Goal: Information Seeking & Learning: Find specific fact

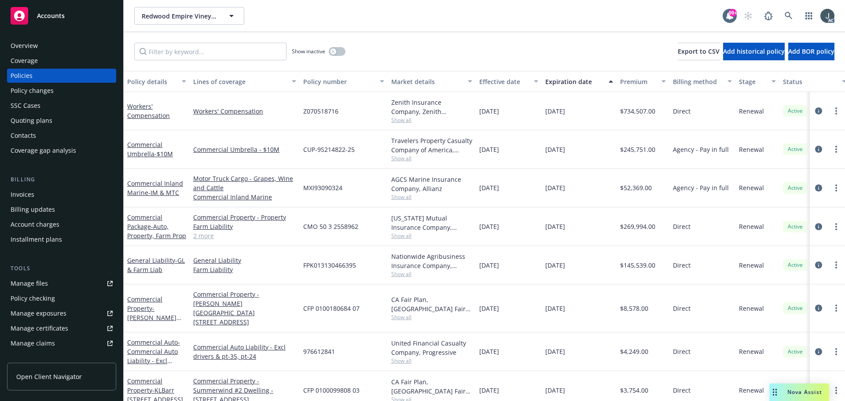
click at [40, 46] on div "Overview" at bounding box center [62, 46] width 102 height 14
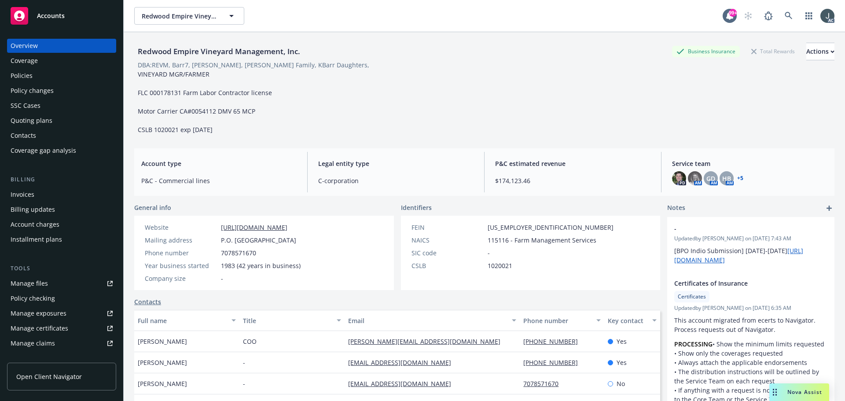
click at [44, 281] on div "Manage files" at bounding box center [29, 283] width 37 height 14
click at [494, 239] on span "115116 - Farm Management Services" at bounding box center [542, 239] width 109 height 9
drag, startPoint x: 177, startPoint y: 341, endPoint x: 136, endPoint y: 341, distance: 41.4
click at [136, 341] on div "[PERSON_NAME]" at bounding box center [186, 341] width 105 height 21
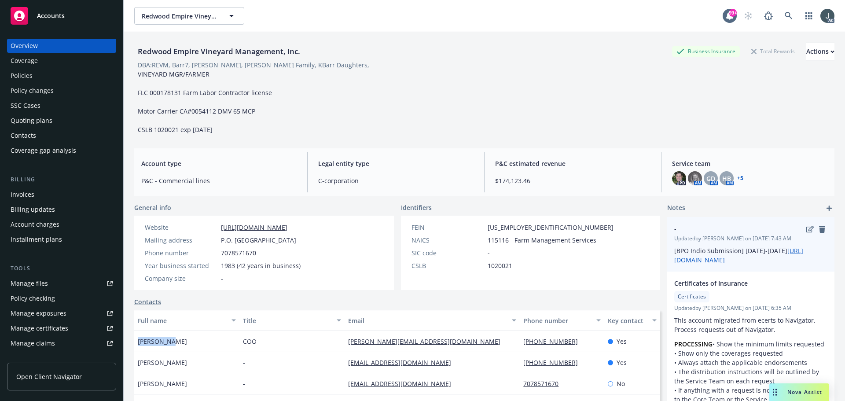
copy span "[PERSON_NAME]"
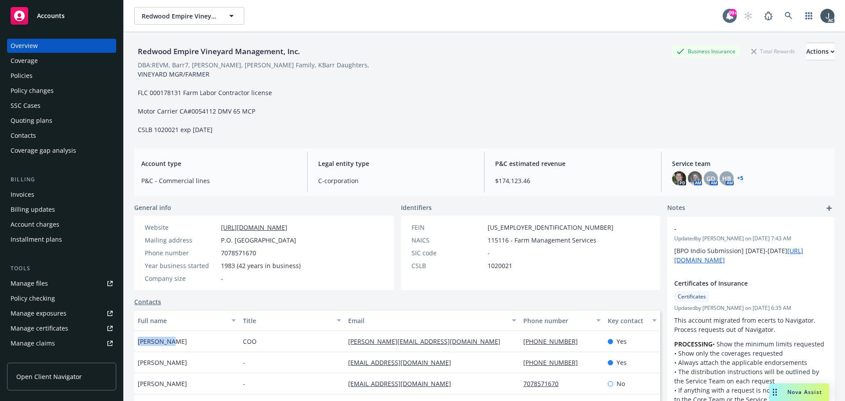
click at [245, 342] on span "COO" at bounding box center [250, 341] width 14 height 9
copy span "COO"
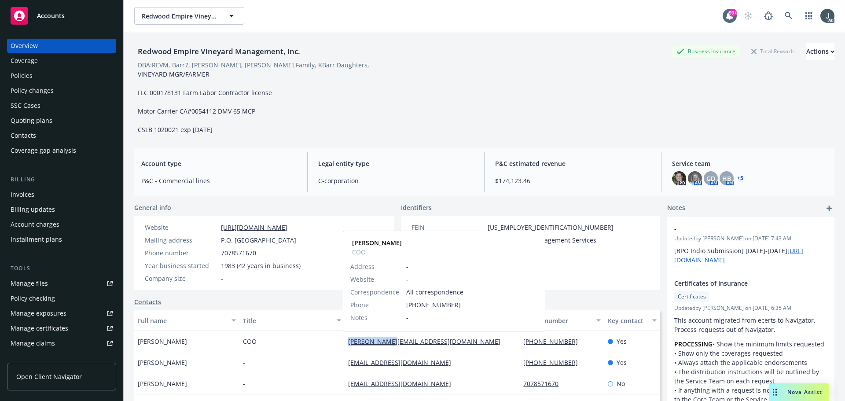
drag, startPoint x: 413, startPoint y: 342, endPoint x: 343, endPoint y: 339, distance: 69.6
click at [345, 339] on div "[PERSON_NAME][EMAIL_ADDRESS][DOMAIN_NAME] [PERSON_NAME] Address - Website - Cor…" at bounding box center [432, 341] width 175 height 21
copy link "[PERSON_NAME][EMAIL_ADDRESS][DOMAIN_NAME]"
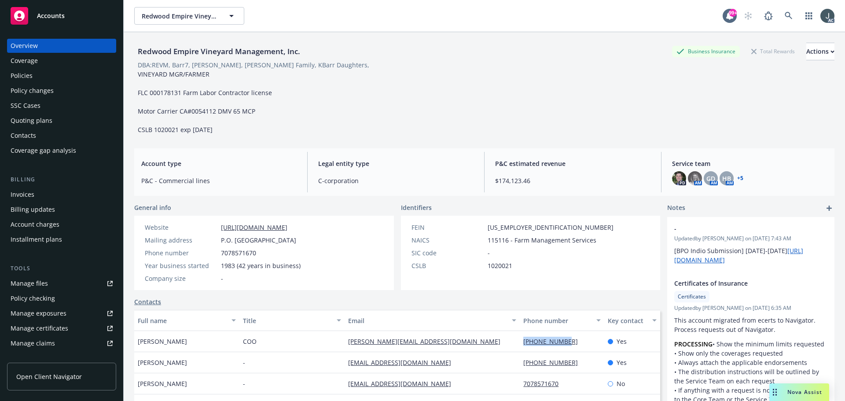
drag, startPoint x: 572, startPoint y: 342, endPoint x: 515, endPoint y: 341, distance: 57.2
click at [520, 341] on div "[PHONE_NUMBER]" at bounding box center [562, 341] width 84 height 21
copy link "[PHONE_NUMBER]"
drag, startPoint x: 180, startPoint y: 362, endPoint x: 139, endPoint y: 363, distance: 40.5
click at [139, 363] on div "[PERSON_NAME]" at bounding box center [186, 362] width 105 height 21
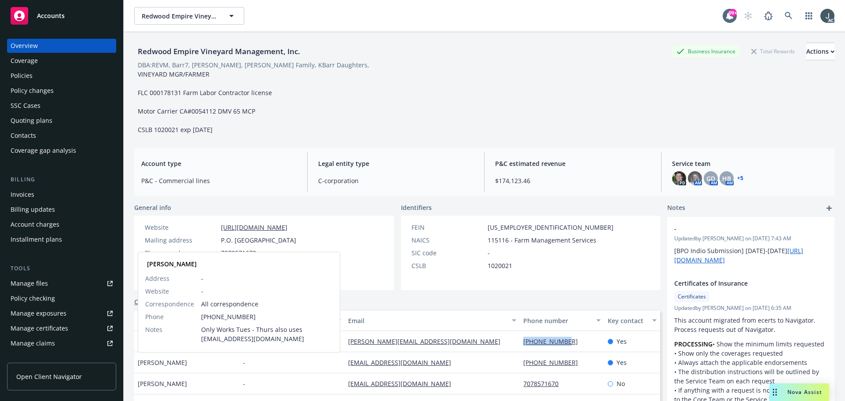
copy span "[PERSON_NAME]"
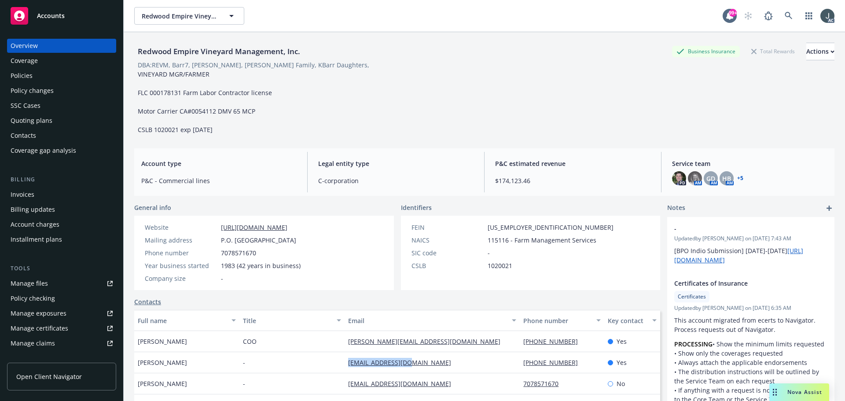
drag, startPoint x: 422, startPoint y: 360, endPoint x: 342, endPoint y: 362, distance: 79.2
click at [345, 362] on div "[EMAIL_ADDRESS][DOMAIN_NAME]" at bounding box center [432, 362] width 175 height 21
copy link "[EMAIL_ADDRESS][DOMAIN_NAME]"
drag, startPoint x: 576, startPoint y: 360, endPoint x: 515, endPoint y: 361, distance: 61.2
click at [520, 361] on div "[PHONE_NUMBER]" at bounding box center [562, 362] width 84 height 21
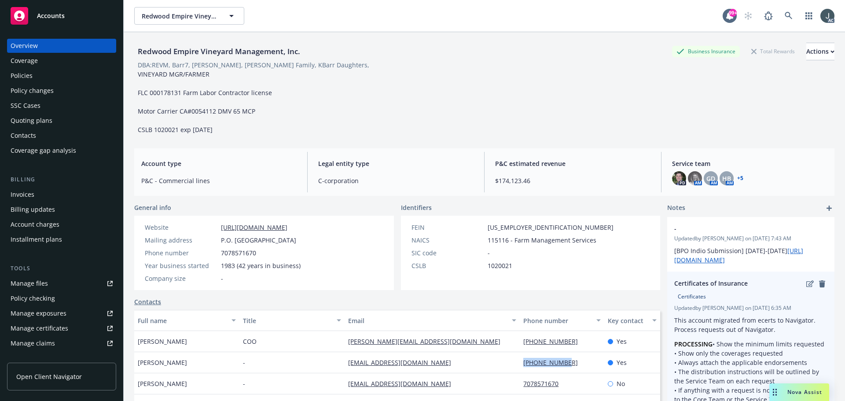
copy link "[PHONE_NUMBER]"
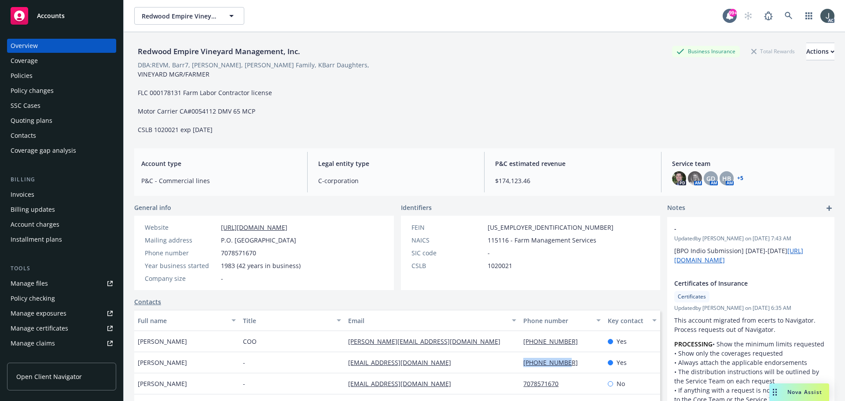
click at [604, 276] on div "FEIN [US_EMPLOYER_IDENTIFICATION_NUMBER] NAICS 115116 - Farm Management Service…" at bounding box center [531, 253] width 260 height 74
drag, startPoint x: 138, startPoint y: 73, endPoint x: 238, endPoint y: 131, distance: 116.2
click at [238, 131] on div "VINEYARD MGR/FARMER FLC 000178131 Farm Labor Contractor license Motor Carrier C…" at bounding box center [204, 102] width 141 height 65
copy span "VINEYARD MGR/FARMER FLC 000178131 Farm Labor Contractor license Motor Carrier C…"
click at [332, 125] on div "Redwood Empire Vineyard Management, Inc. Business Insurance Total Rewards Actio…" at bounding box center [484, 89] width 700 height 92
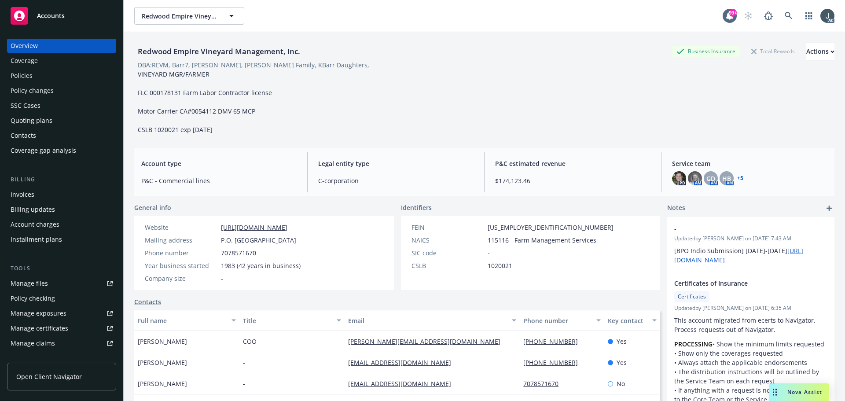
click at [33, 72] on div "Policies" at bounding box center [62, 76] width 102 height 14
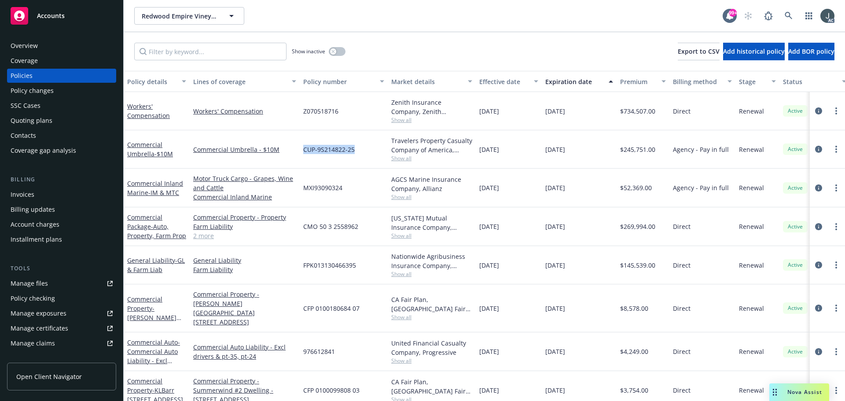
drag, startPoint x: 310, startPoint y: 150, endPoint x: 360, endPoint y: 150, distance: 49.7
click at [357, 150] on div "CUP-9S214822-25" at bounding box center [344, 149] width 88 height 38
copy span "CUP-9S214822-25"
click at [403, 162] on div "Travelers Property Casualty Company of America, Travelers Insurance, Amwins Sho…" at bounding box center [432, 149] width 88 height 38
click at [403, 160] on span "Show all" at bounding box center [431, 157] width 81 height 7
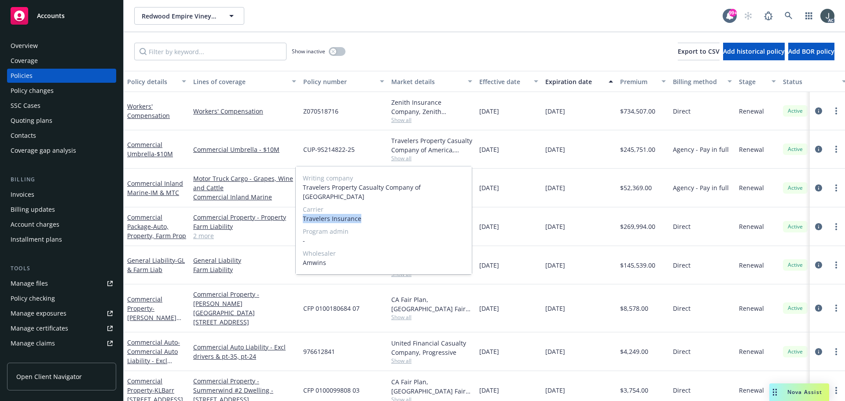
drag, startPoint x: 338, startPoint y: 209, endPoint x: 375, endPoint y: 211, distance: 36.6
click at [375, 214] on span "Travelers Insurance" at bounding box center [384, 218] width 162 height 9
copy span "Travelers Insurance"
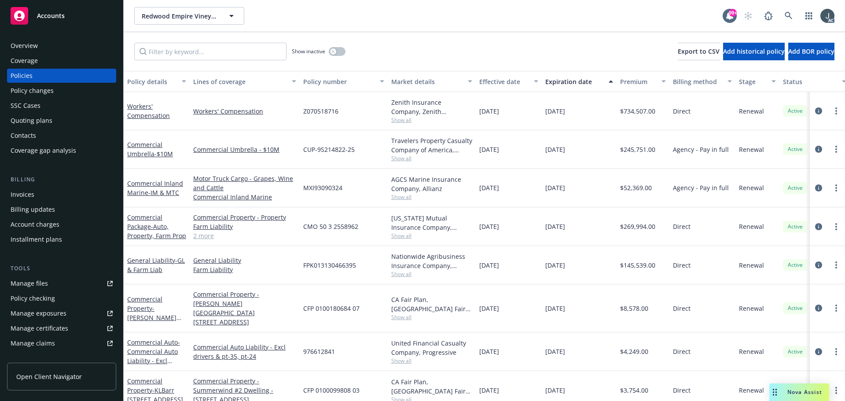
click at [521, 151] on div "[DATE]" at bounding box center [509, 149] width 66 height 38
drag, startPoint x: 479, startPoint y: 151, endPoint x: 527, endPoint y: 152, distance: 48.4
click at [527, 152] on div "[DATE]" at bounding box center [509, 149] width 66 height 38
click at [649, 147] on span "$245,751.00" at bounding box center [637, 149] width 35 height 9
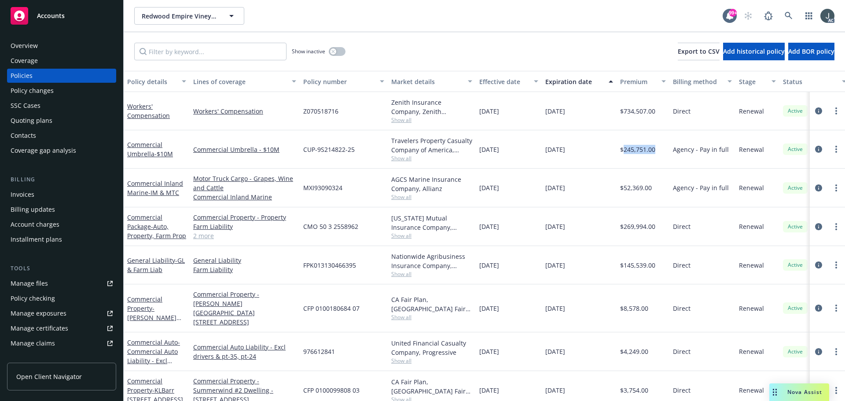
click at [305, 265] on span "FPK013130466395" at bounding box center [329, 265] width 53 height 9
click at [409, 277] on span "Show all" at bounding box center [431, 273] width 81 height 7
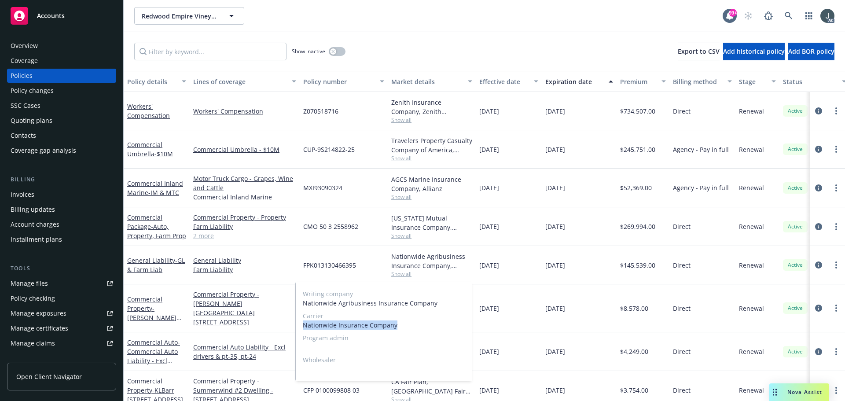
drag, startPoint x: 304, startPoint y: 322, endPoint x: 408, endPoint y: 323, distance: 103.9
click at [408, 323] on span "Nationwide Insurance Company" at bounding box center [384, 324] width 162 height 9
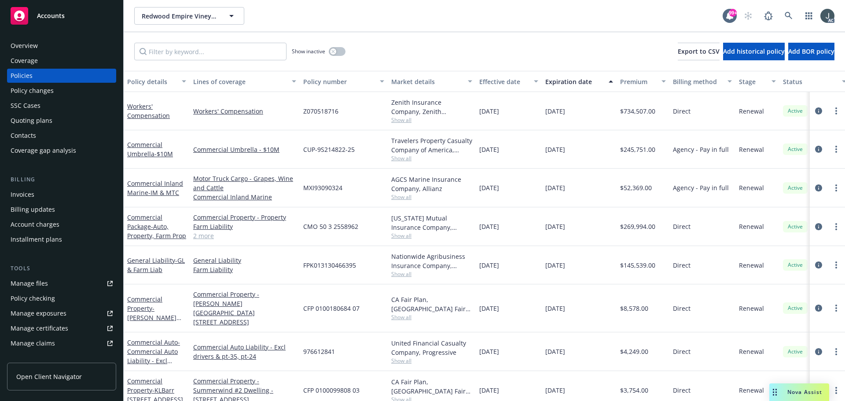
click at [511, 256] on div "[DATE]" at bounding box center [509, 265] width 66 height 38
click at [632, 265] on span "$145,539.00" at bounding box center [637, 265] width 35 height 9
click at [327, 305] on span "CFP 0100180684 07" at bounding box center [331, 308] width 56 height 9
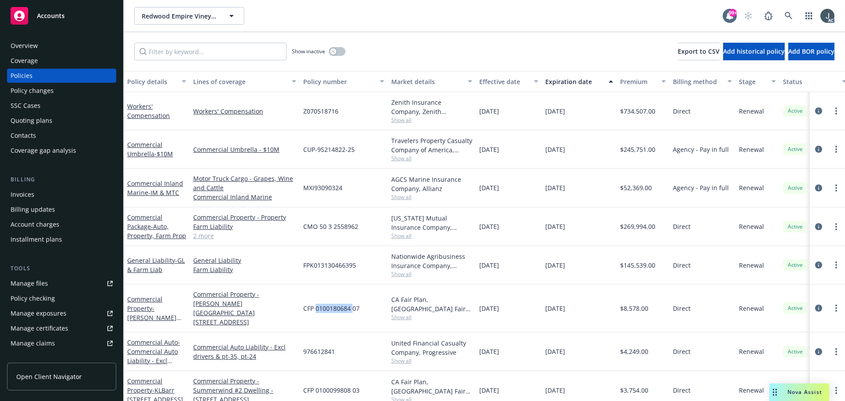
click at [316, 306] on span "CFP 0100180684 07" at bounding box center [331, 308] width 56 height 9
drag, startPoint x: 305, startPoint y: 303, endPoint x: 365, endPoint y: 303, distance: 60.3
click at [365, 303] on div "CFP 0100180684 07" at bounding box center [344, 308] width 88 height 48
click at [407, 313] on span "Show all" at bounding box center [431, 316] width 81 height 7
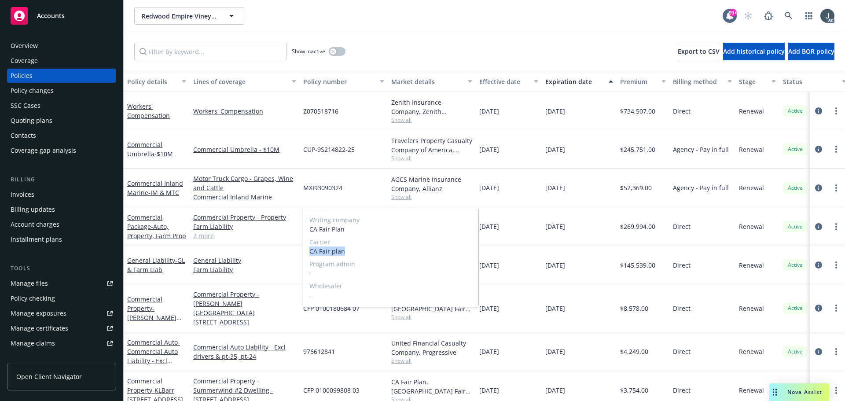
drag, startPoint x: 311, startPoint y: 253, endPoint x: 367, endPoint y: 253, distance: 55.9
click at [367, 253] on span "CA Fair plan" at bounding box center [390, 250] width 162 height 9
click at [602, 286] on div "[DATE]" at bounding box center [579, 308] width 75 height 48
click at [643, 304] on span "$8,578.00" at bounding box center [634, 308] width 28 height 9
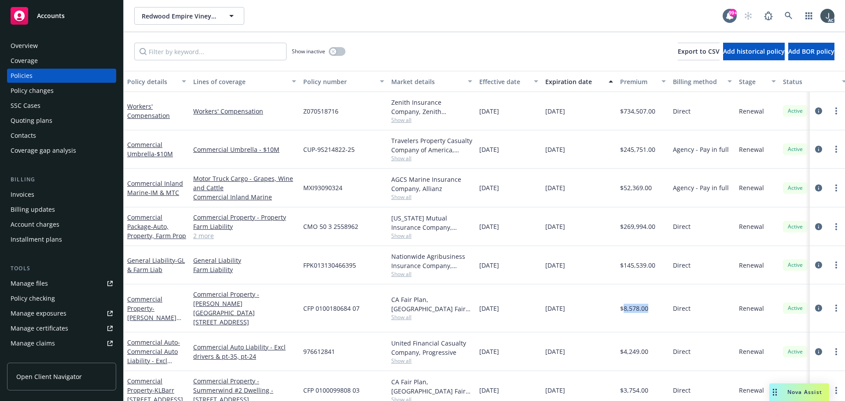
click at [643, 304] on span "$8,578.00" at bounding box center [634, 308] width 28 height 9
click at [310, 347] on span "976612841" at bounding box center [319, 351] width 32 height 9
click at [402, 357] on span "Show all" at bounding box center [431, 360] width 81 height 7
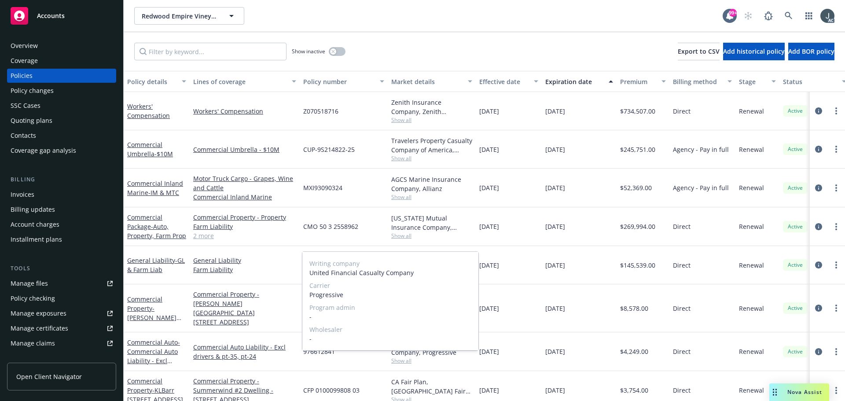
click at [315, 293] on span "Progressive" at bounding box center [390, 294] width 162 height 9
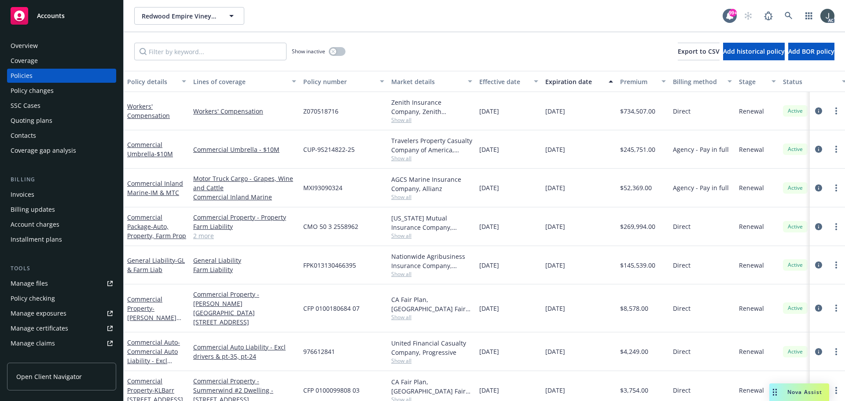
click at [650, 334] on div "$4,249.00" at bounding box center [643, 351] width 53 height 39
click at [636, 347] on span "$4,249.00" at bounding box center [634, 351] width 28 height 9
click at [336, 50] on button "button" at bounding box center [337, 51] width 17 height 9
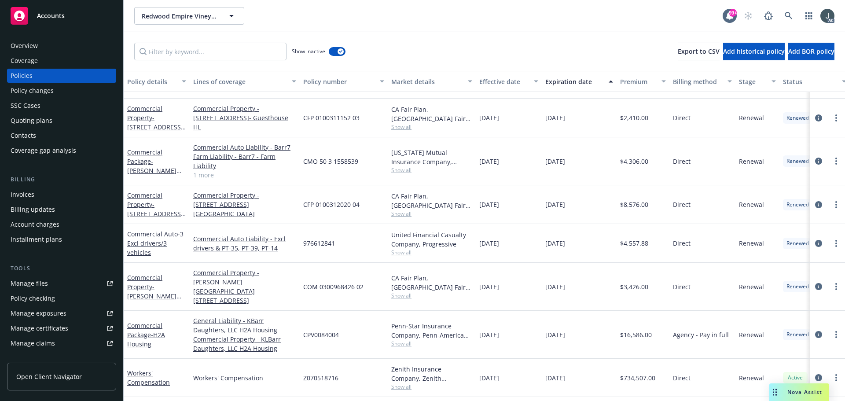
scroll to position [1716, 0]
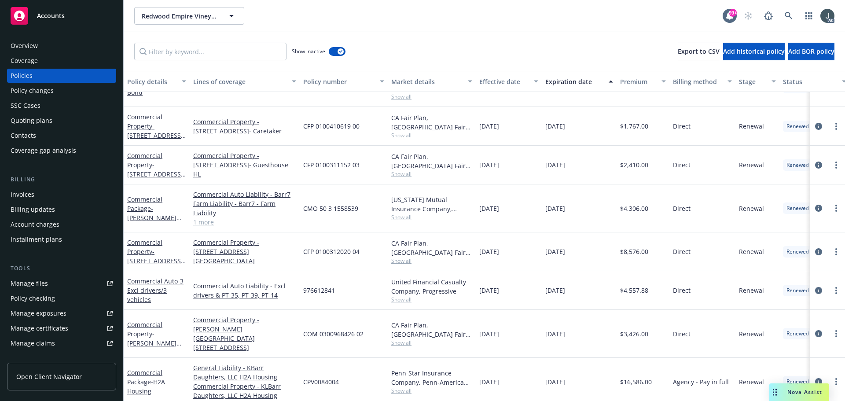
drag, startPoint x: 483, startPoint y: 126, endPoint x: 593, endPoint y: 127, distance: 110.0
click at [593, 127] on div "Commercial Property - [STREET_ADDRESS] - Caretaker House Commercial Property - …" at bounding box center [548, 126] width 849 height 39
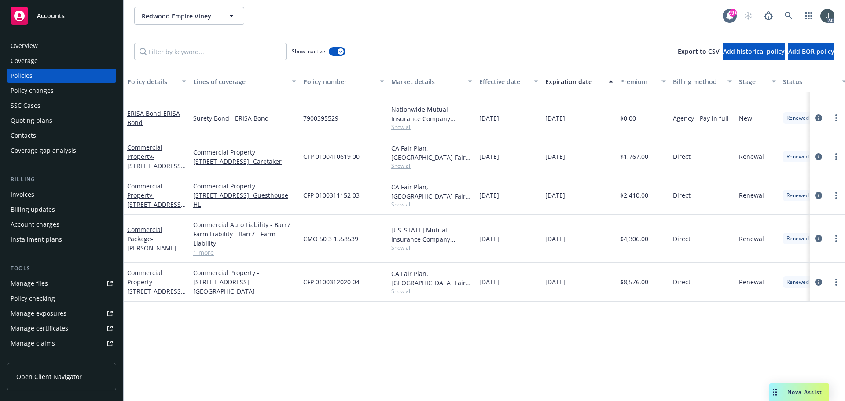
scroll to position [1496, 0]
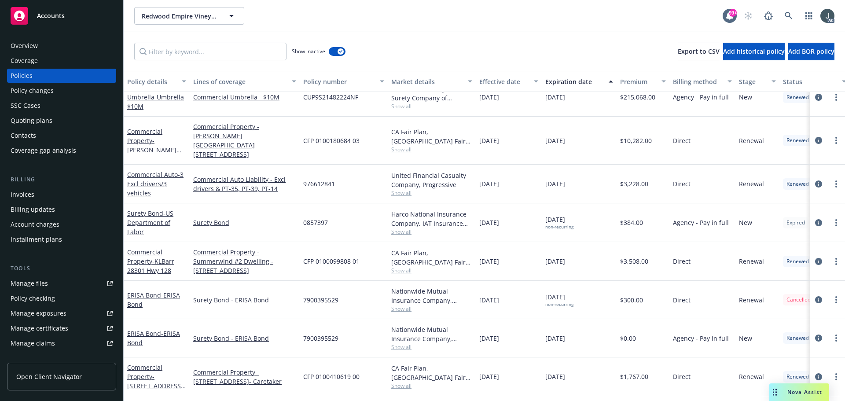
drag, startPoint x: 487, startPoint y: 142, endPoint x: 614, endPoint y: 136, distance: 127.8
click at [614, 136] on div "Commercial Property - [PERSON_NAME][GEOGRAPHIC_DATA] Commercial Property - [PER…" at bounding box center [548, 141] width 849 height 48
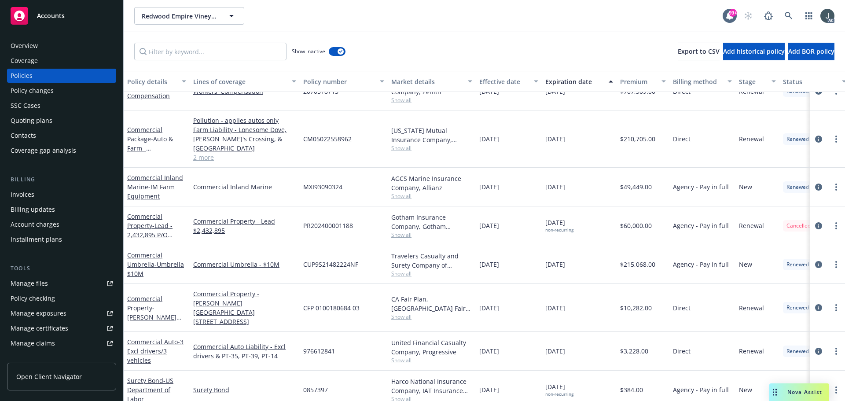
scroll to position [1320, 0]
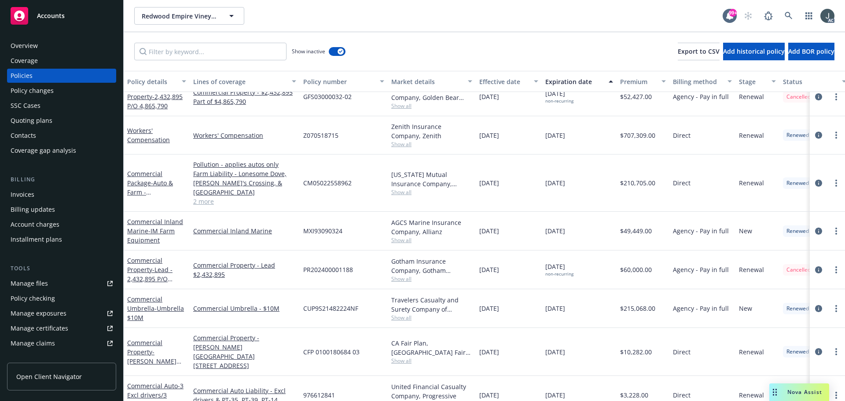
click at [346, 309] on span "CUP9S21482224NF" at bounding box center [330, 308] width 55 height 9
click at [404, 317] on span "Show all" at bounding box center [431, 317] width 81 height 7
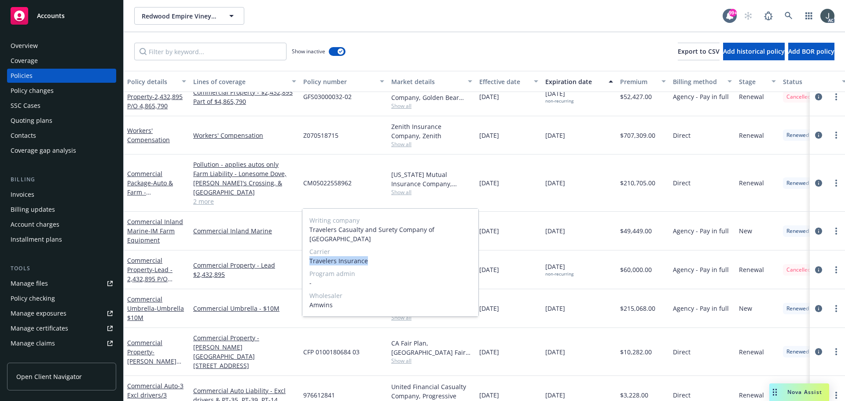
drag, startPoint x: 310, startPoint y: 261, endPoint x: 366, endPoint y: 261, distance: 56.3
click at [366, 261] on span "Travelers Insurance" at bounding box center [390, 260] width 162 height 9
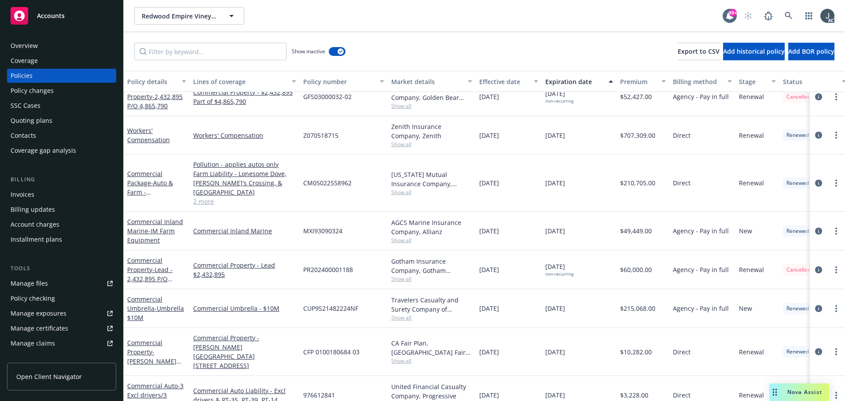
click at [602, 285] on div "[DATE] non-recurring" at bounding box center [579, 269] width 75 height 39
drag, startPoint x: 481, startPoint y: 307, endPoint x: 518, endPoint y: 308, distance: 37.4
click at [518, 308] on div "[DATE]" at bounding box center [509, 308] width 66 height 39
click at [644, 306] on span "$215,068.00" at bounding box center [637, 308] width 35 height 9
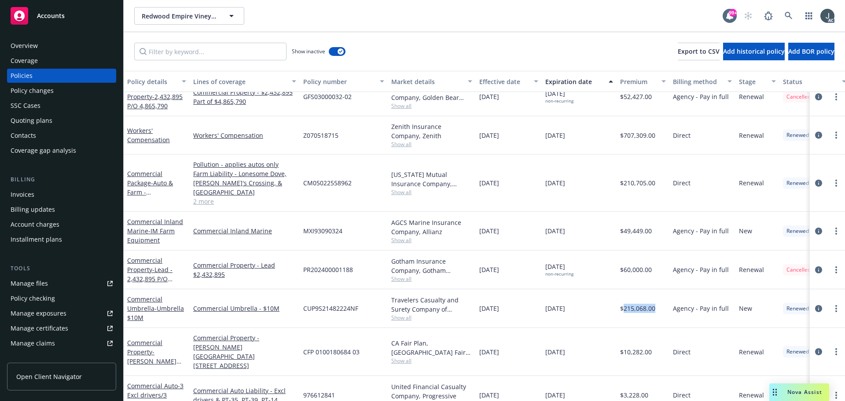
click at [321, 272] on span "PR202400001188" at bounding box center [328, 269] width 50 height 9
click at [411, 283] on div "Gotham Insurance Company, Gotham Insurance Company, Amwins Show all" at bounding box center [432, 269] width 88 height 39
click at [410, 282] on span "Show all" at bounding box center [431, 278] width 81 height 7
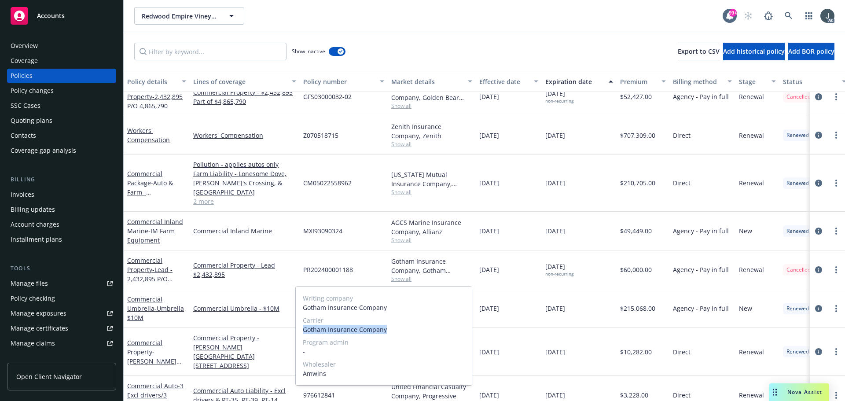
drag, startPoint x: 305, startPoint y: 329, endPoint x: 386, endPoint y: 330, distance: 81.0
click at [386, 330] on span "Gotham Insurance Company" at bounding box center [384, 329] width 162 height 9
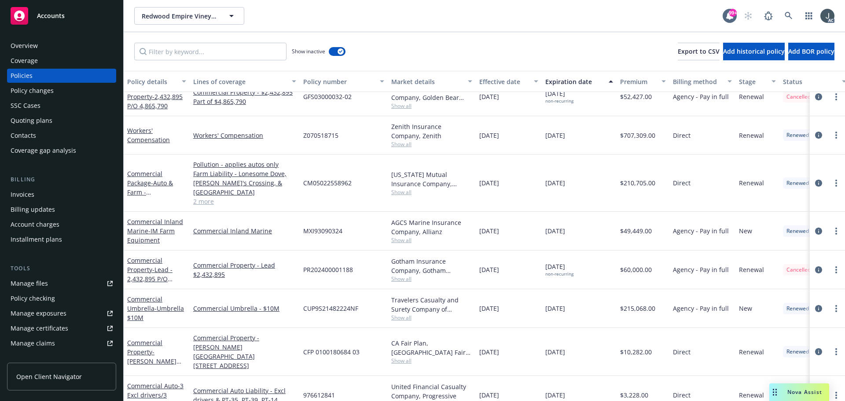
click at [587, 259] on div "[DATE] non-recurring" at bounding box center [579, 269] width 75 height 39
click at [644, 268] on span "$60,000.00" at bounding box center [636, 269] width 32 height 9
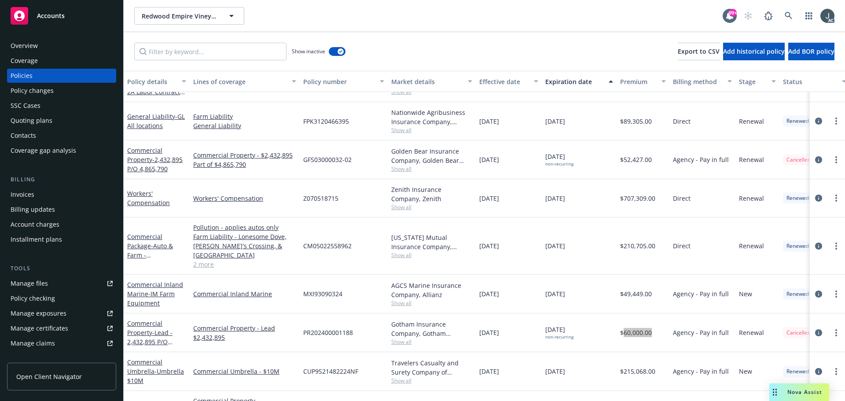
scroll to position [1232, 0]
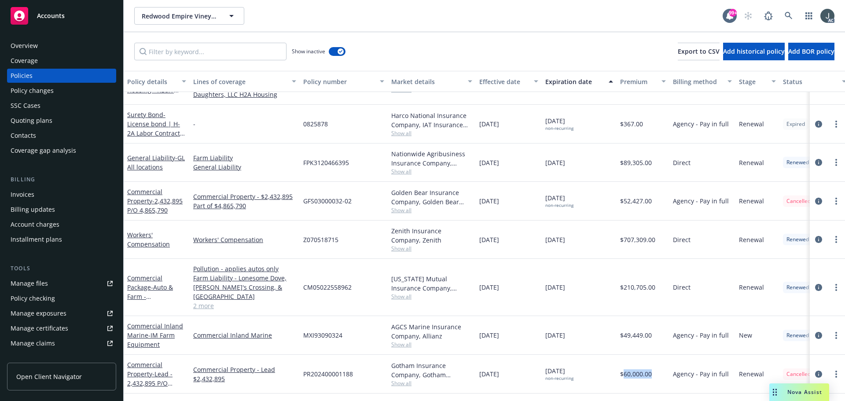
click at [323, 163] on span "FPK3120466395" at bounding box center [326, 162] width 46 height 9
drag, startPoint x: 398, startPoint y: 173, endPoint x: 396, endPoint y: 176, distance: 4.5
click at [398, 173] on span "Show all" at bounding box center [431, 171] width 81 height 7
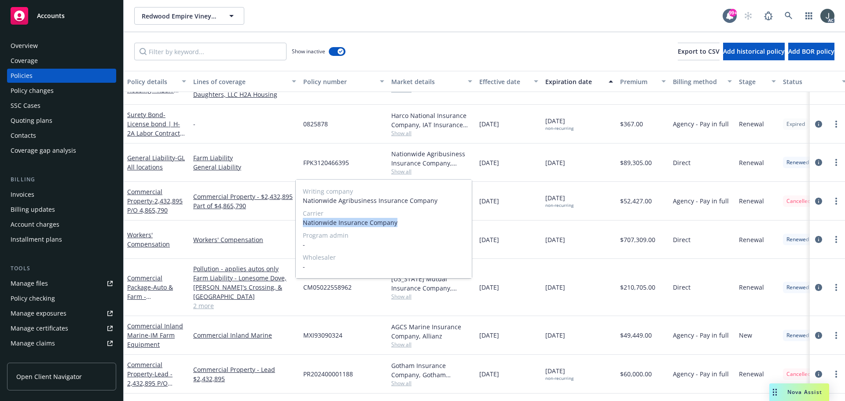
drag, startPoint x: 305, startPoint y: 223, endPoint x: 414, endPoint y: 224, distance: 109.6
click at [412, 224] on span "Nationwide Insurance Company" at bounding box center [384, 222] width 162 height 9
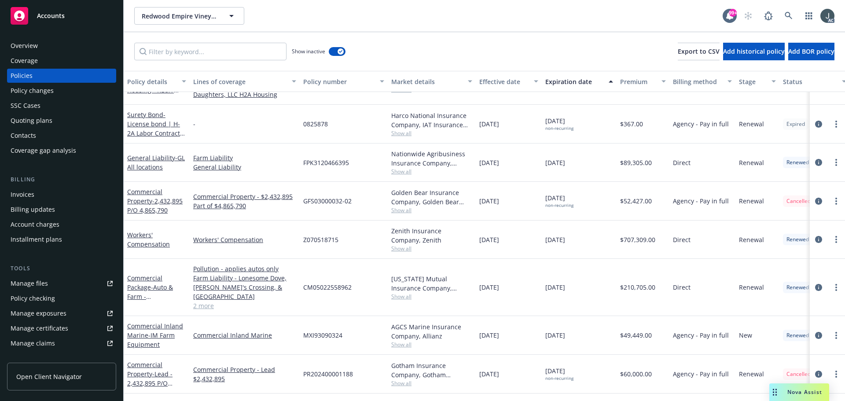
click at [509, 172] on div "[DATE]" at bounding box center [509, 162] width 66 height 38
click at [631, 163] on span "$89,305.00" at bounding box center [636, 162] width 32 height 9
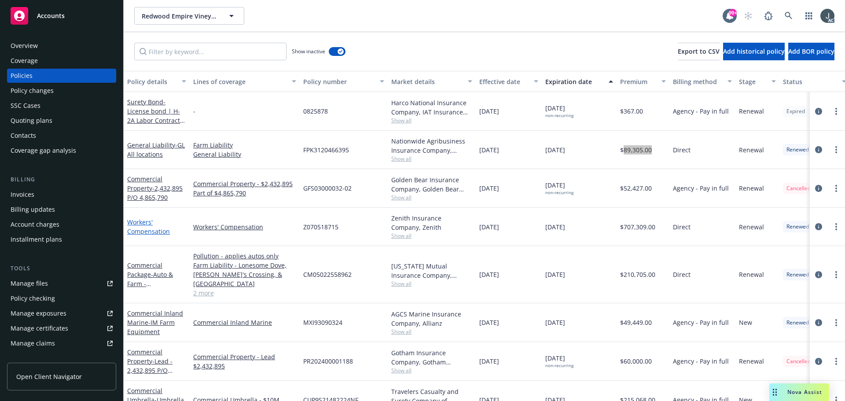
scroll to position [1276, 0]
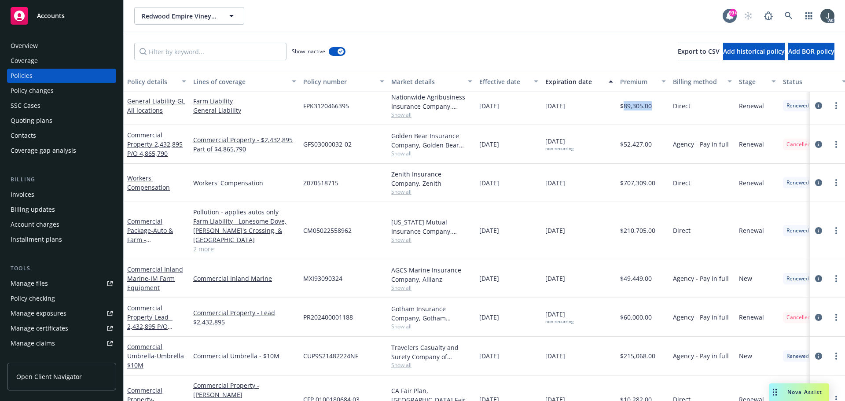
click at [338, 231] on span "CM05022558962" at bounding box center [327, 230] width 48 height 9
click at [401, 243] on span "Show all" at bounding box center [431, 239] width 81 height 7
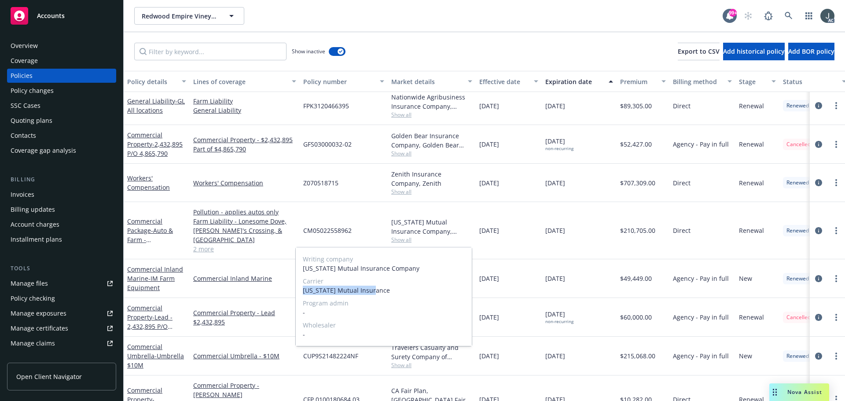
drag, startPoint x: 303, startPoint y: 289, endPoint x: 405, endPoint y: 292, distance: 102.1
click at [405, 292] on span "[US_STATE] Mutual Insurance" at bounding box center [384, 290] width 162 height 9
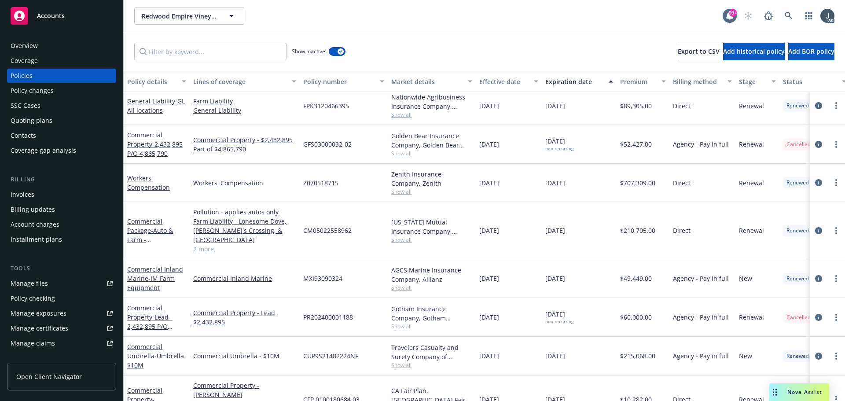
click at [687, 231] on span "Direct" at bounding box center [682, 230] width 18 height 9
click at [635, 229] on span "$210,705.00" at bounding box center [637, 230] width 35 height 9
click at [410, 157] on span "Show all" at bounding box center [431, 153] width 81 height 7
click at [470, 158] on div "Golden Bear Insurance Company, Golden Bear Insurance Company, Amwins Show all" at bounding box center [432, 144] width 88 height 39
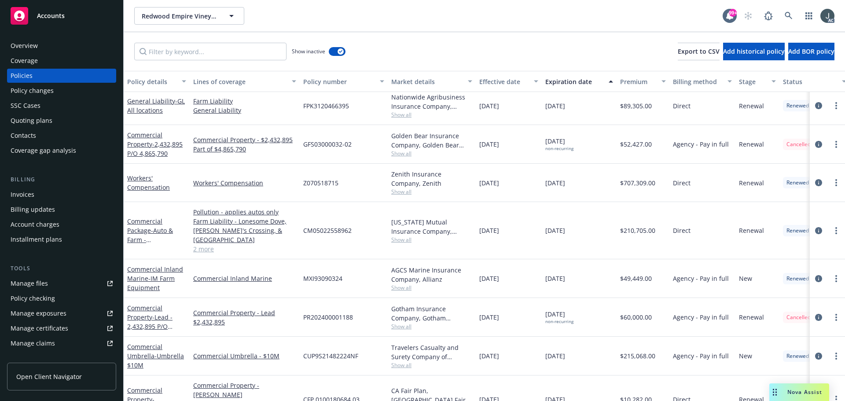
click at [402, 327] on span "Show all" at bounding box center [431, 326] width 81 height 7
click at [519, 303] on div "[DATE]" at bounding box center [509, 317] width 66 height 39
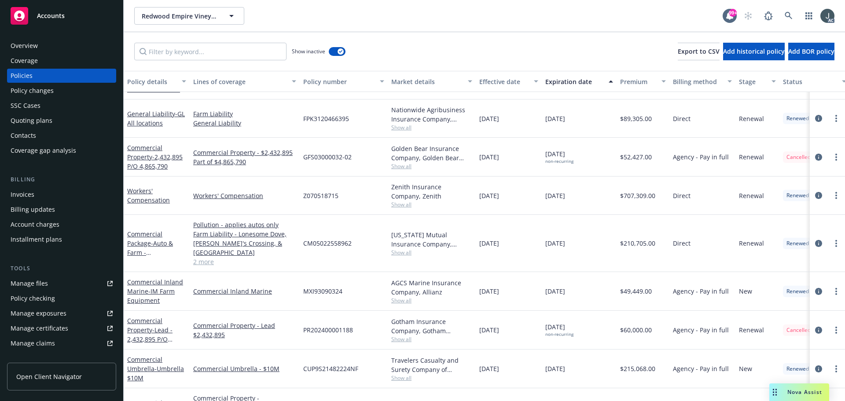
scroll to position [1232, 0]
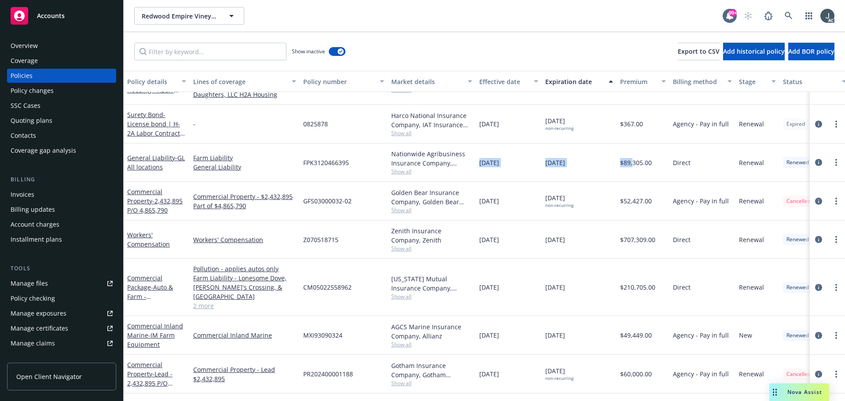
drag, startPoint x: 477, startPoint y: 162, endPoint x: 628, endPoint y: 166, distance: 151.0
click at [632, 165] on div "General Liability - GL All locations Farm Liability General Liability FPK312046…" at bounding box center [548, 162] width 849 height 38
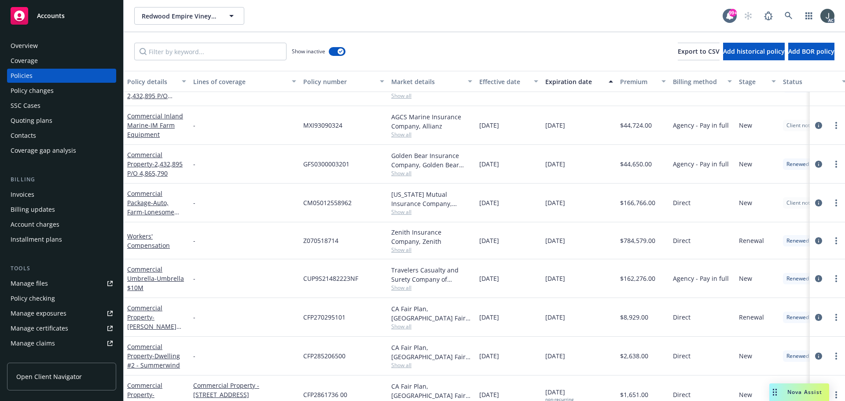
scroll to position [616, 0]
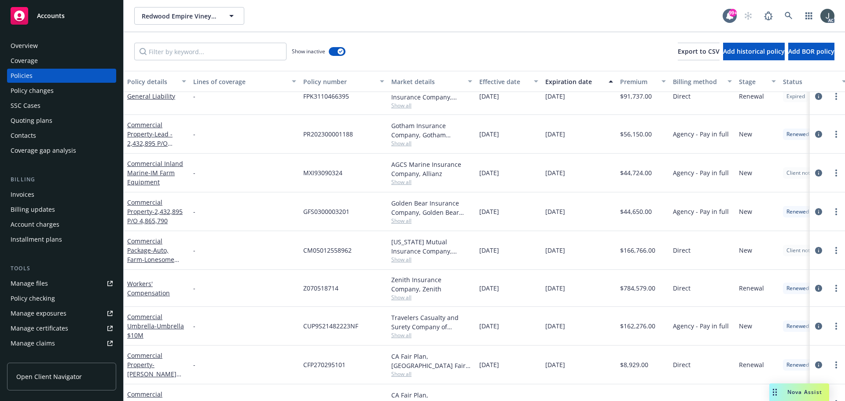
click at [318, 327] on span "CUP9S21482223NF" at bounding box center [330, 325] width 55 height 9
click at [402, 334] on span "Show all" at bounding box center [431, 334] width 81 height 7
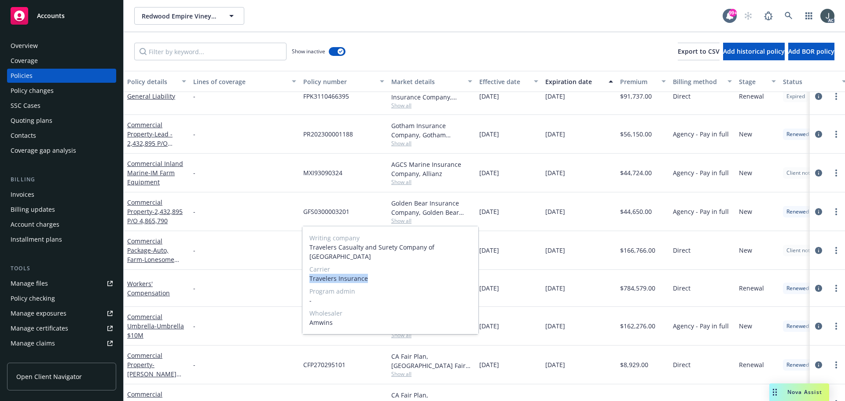
drag, startPoint x: 309, startPoint y: 278, endPoint x: 383, endPoint y: 278, distance: 73.9
click at [383, 278] on span "Travelers Insurance" at bounding box center [390, 278] width 162 height 9
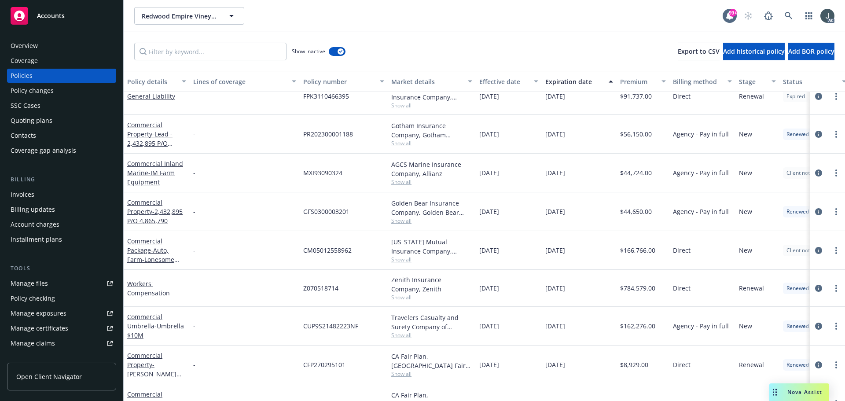
click at [597, 302] on div "[DATE]" at bounding box center [579, 288] width 75 height 37
drag, startPoint x: 480, startPoint y: 326, endPoint x: 517, endPoint y: 326, distance: 37.0
click at [517, 326] on div "[DATE]" at bounding box center [509, 326] width 66 height 39
click at [639, 327] on span "$162,276.00" at bounding box center [637, 325] width 35 height 9
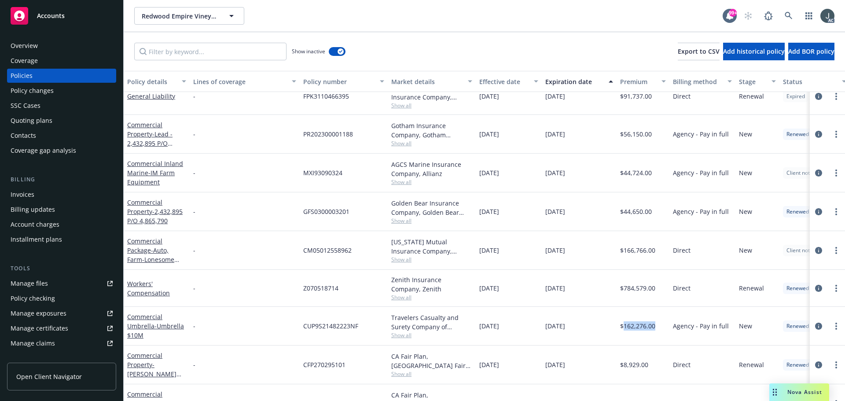
click at [326, 210] on span "GFS0300003201" at bounding box center [326, 211] width 46 height 9
click at [403, 215] on div "Golden Bear Insurance Company, Golden Bear Insurance Company, Amwins" at bounding box center [431, 207] width 81 height 18
click at [405, 219] on span "Show all" at bounding box center [431, 220] width 81 height 7
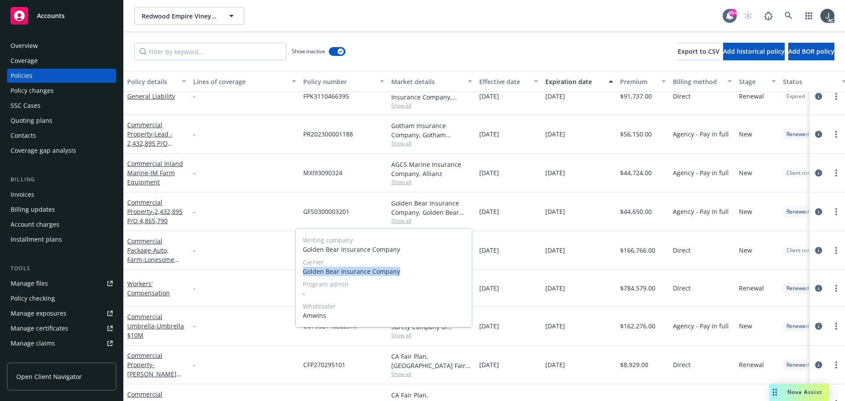
drag, startPoint x: 304, startPoint y: 272, endPoint x: 400, endPoint y: 270, distance: 96.4
click at [400, 270] on span "Golden Bear Insurance Company" at bounding box center [384, 271] width 162 height 9
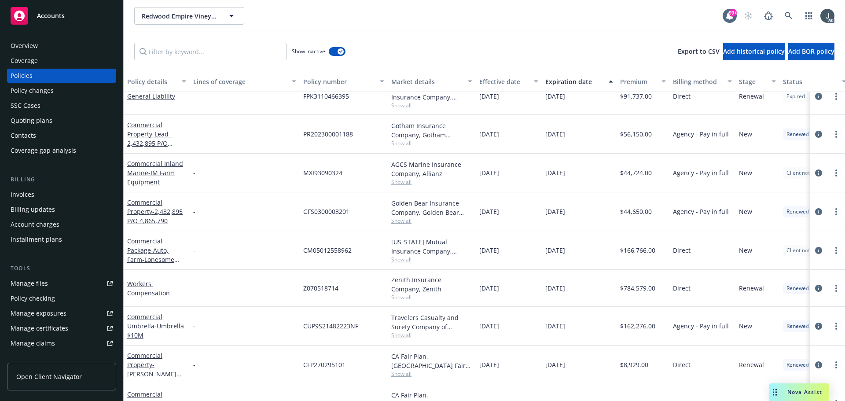
drag, startPoint x: 420, startPoint y: 202, endPoint x: 450, endPoint y: 206, distance: 29.8
click at [420, 202] on div "Golden Bear Insurance Company, Golden Bear Insurance Company, Amwins" at bounding box center [431, 207] width 81 height 18
click at [642, 215] on span "$44,650.00" at bounding box center [636, 211] width 32 height 9
click at [331, 131] on span "PR202300001188" at bounding box center [328, 133] width 50 height 9
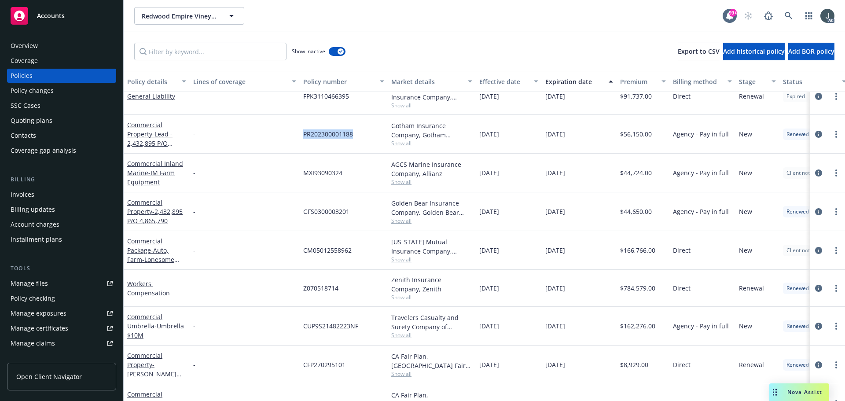
click at [331, 131] on span "PR202300001188" at bounding box center [328, 133] width 50 height 9
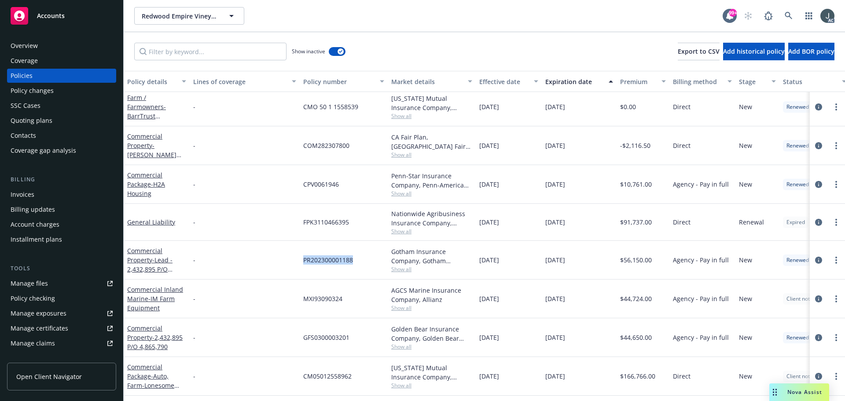
scroll to position [484, 0]
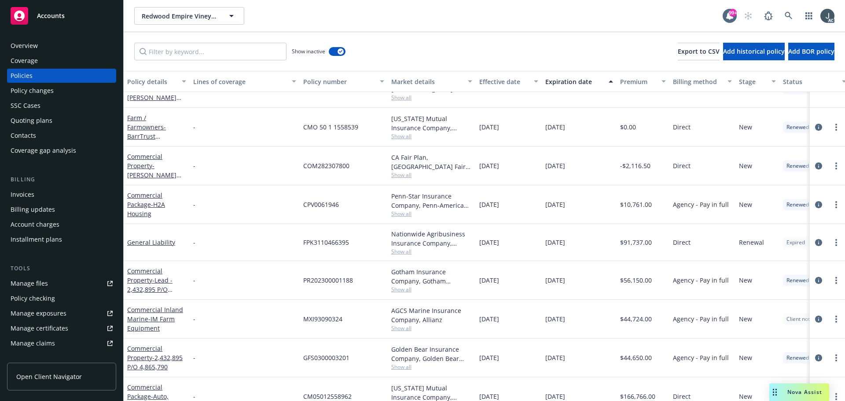
click at [327, 244] on span "FPK3110466395" at bounding box center [326, 242] width 46 height 9
click at [398, 253] on span "Show all" at bounding box center [431, 251] width 81 height 7
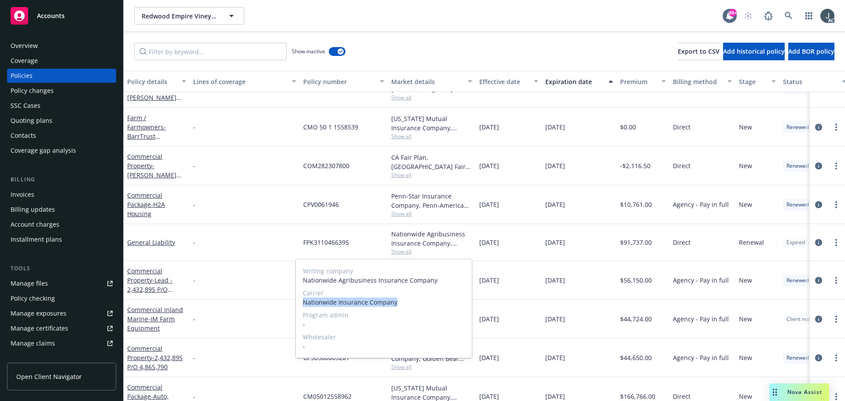
drag, startPoint x: 301, startPoint y: 302, endPoint x: 402, endPoint y: 303, distance: 100.8
click at [402, 303] on div "Writing company Nationwide Agribusiness Insurance Company Carrier Nationwide In…" at bounding box center [384, 308] width 176 height 99
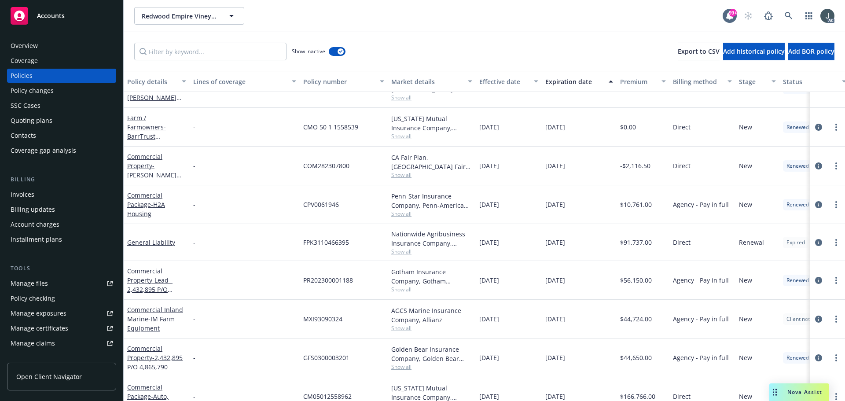
click at [625, 242] on span "$91,737.00" at bounding box center [636, 242] width 32 height 9
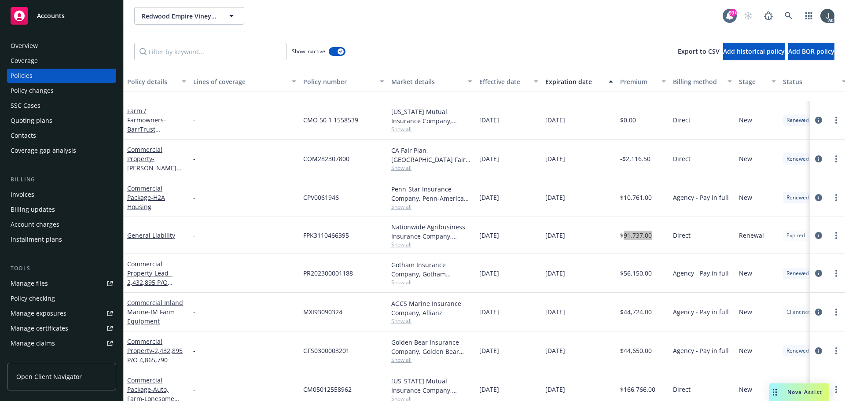
scroll to position [528, 0]
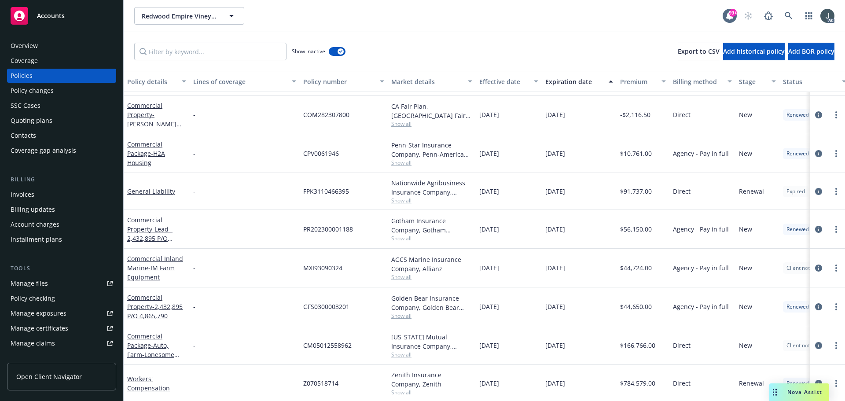
click at [328, 344] on span "CM05012558962" at bounding box center [327, 345] width 48 height 9
click at [400, 354] on span "Show all" at bounding box center [431, 354] width 81 height 7
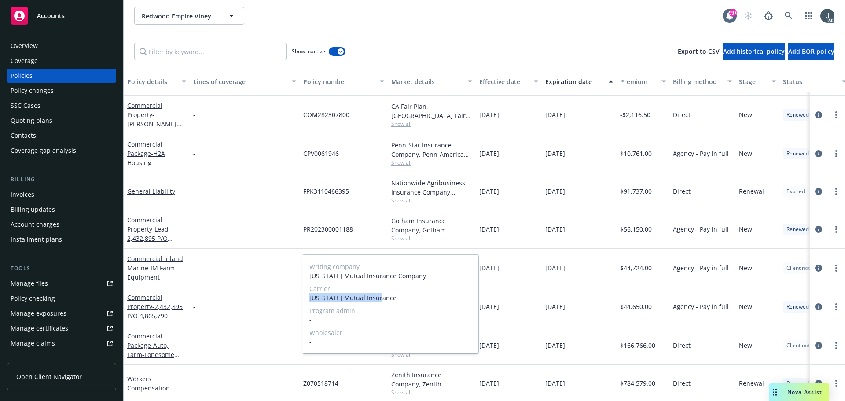
drag, startPoint x: 310, startPoint y: 297, endPoint x: 386, endPoint y: 297, distance: 75.7
click at [386, 297] on span "[US_STATE] Mutual Insurance" at bounding box center [390, 297] width 162 height 9
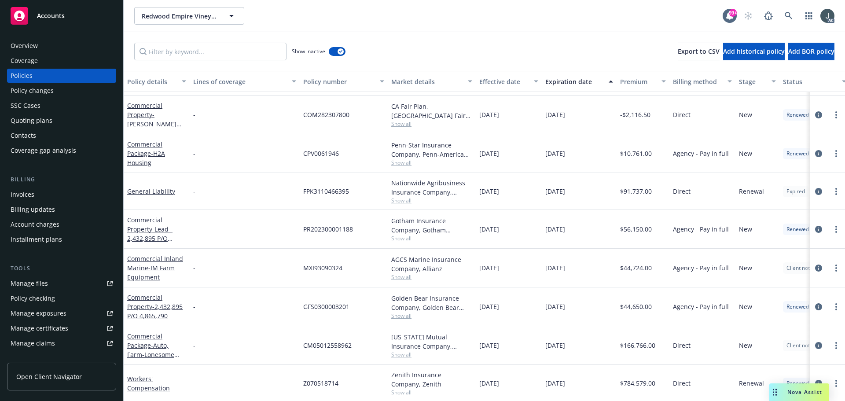
click at [672, 319] on div "Agency - Pay in full" at bounding box center [702, 306] width 66 height 39
click at [646, 347] on span "$166,766.00" at bounding box center [637, 345] width 35 height 9
click at [338, 51] on div "button" at bounding box center [341, 51] width 6 height 6
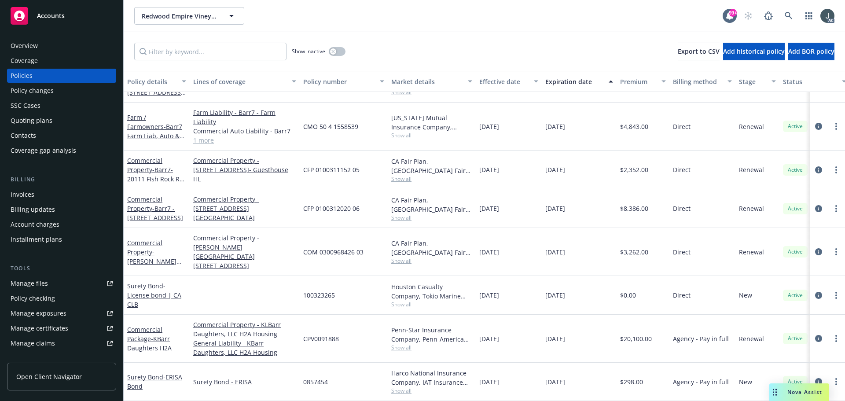
scroll to position [316, 0]
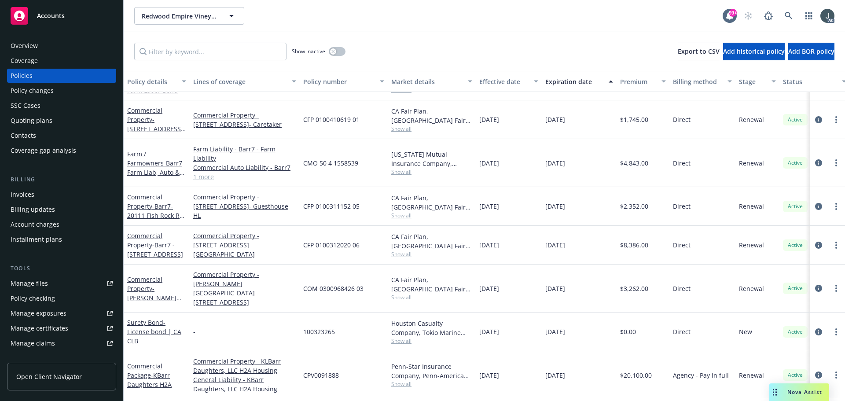
click at [22, 40] on div "Overview" at bounding box center [24, 46] width 27 height 14
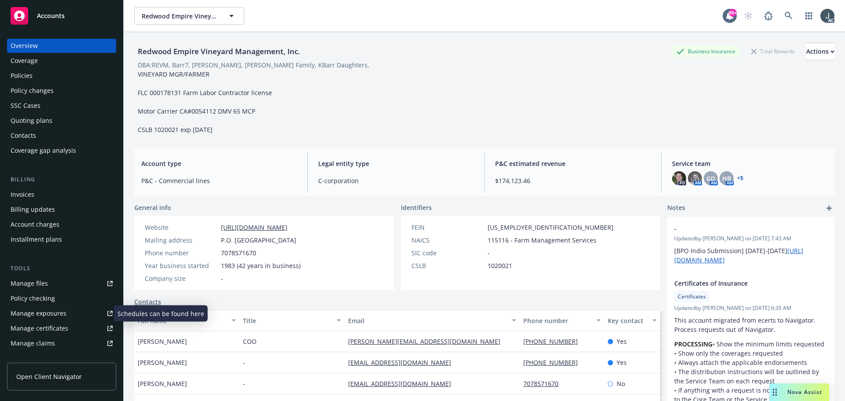
click at [34, 312] on div "Manage exposures" at bounding box center [39, 313] width 56 height 14
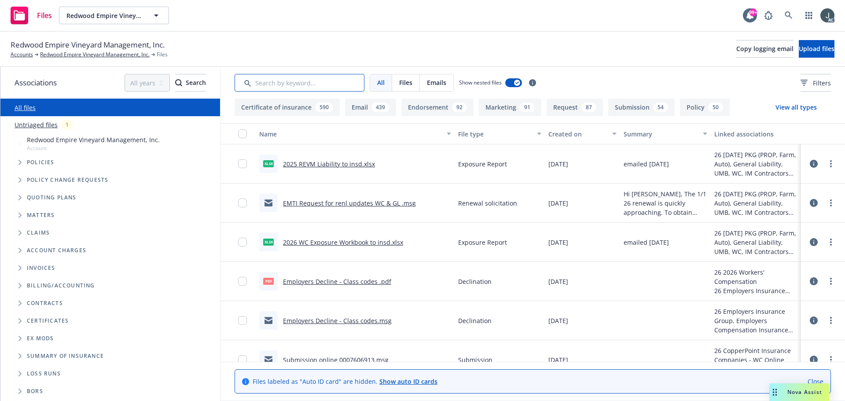
click at [265, 82] on input "Search by keyword..." at bounding box center [300, 83] width 130 height 18
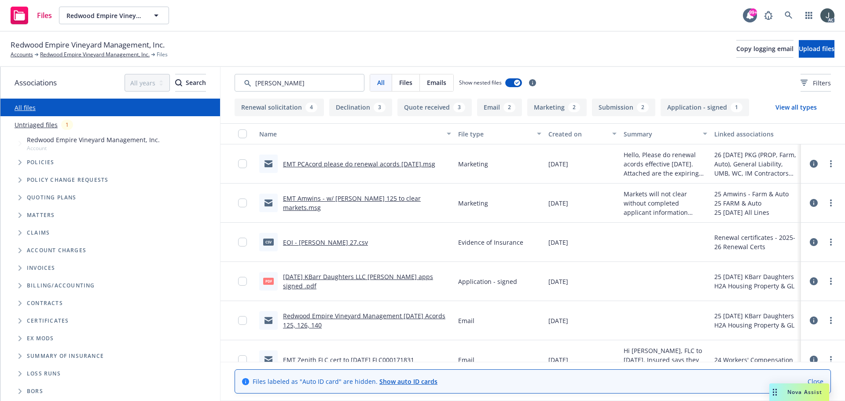
click at [568, 127] on button "Created on" at bounding box center [582, 133] width 75 height 21
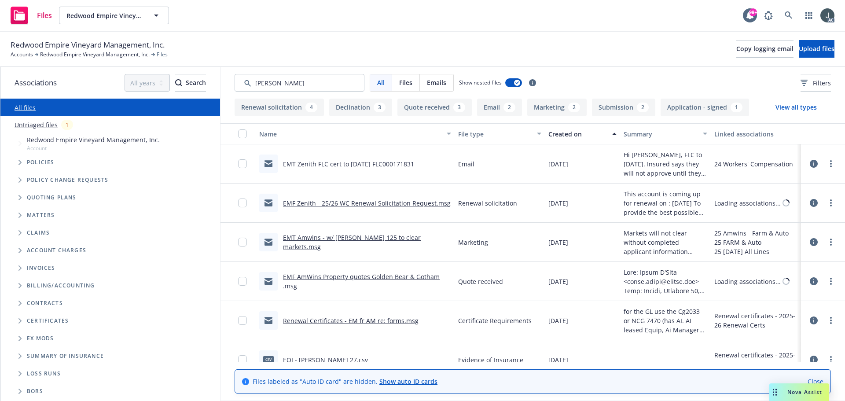
click at [567, 130] on div "Created on" at bounding box center [577, 133] width 59 height 9
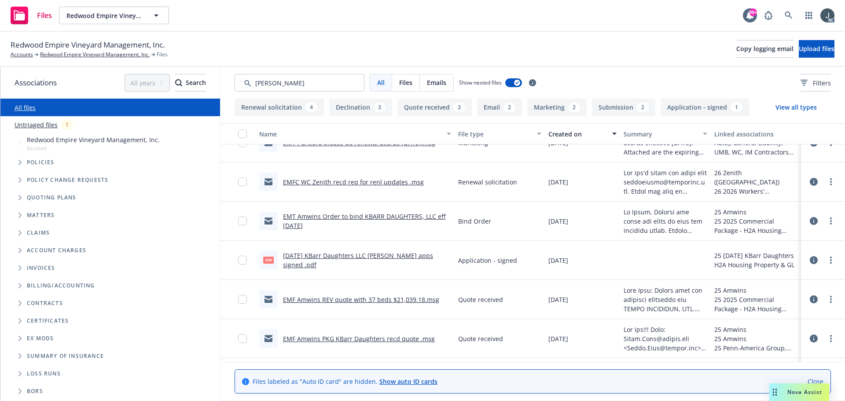
scroll to position [220, 0]
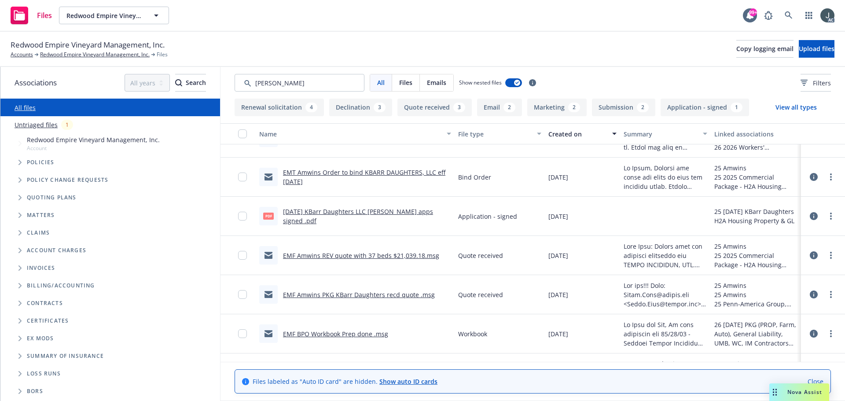
click at [406, 215] on link "10/1/25 KBarr Daughters LLC Acord apps signed .pdf" at bounding box center [358, 216] width 150 height 18
drag, startPoint x: 579, startPoint y: 217, endPoint x: 457, endPoint y: 215, distance: 122.3
click at [457, 215] on div "pdf 10/1/25 KBarr Daughters LLC Acord apps signed .pdf Application - signed 09/…" at bounding box center [532, 216] width 624 height 39
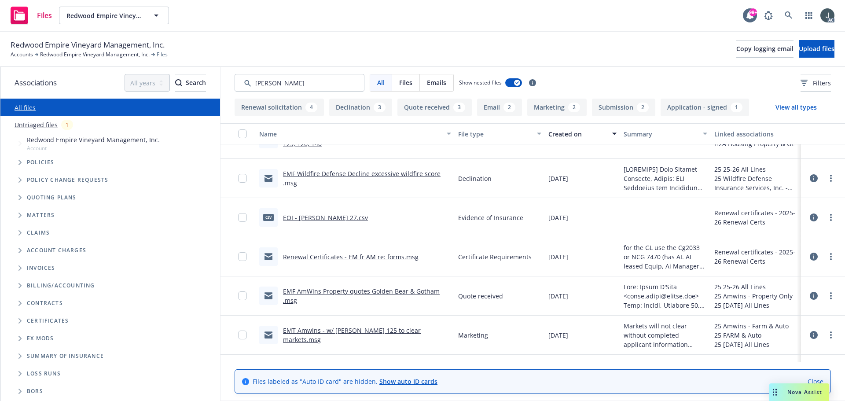
scroll to position [599, 0]
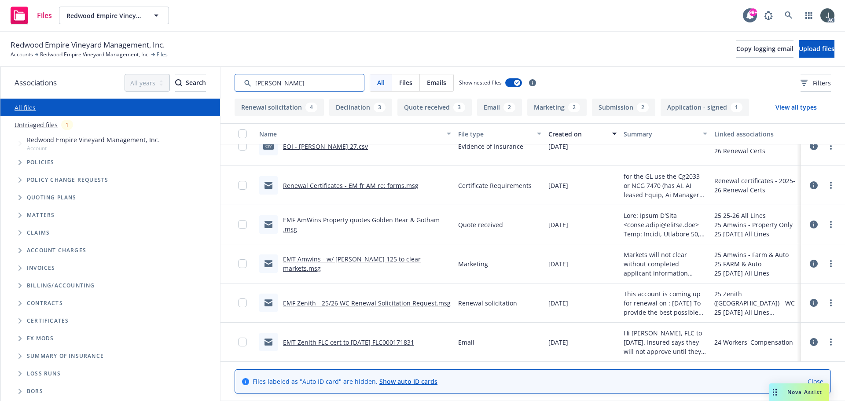
click at [283, 84] on input "Search by keyword..." at bounding box center [300, 83] width 130 height 18
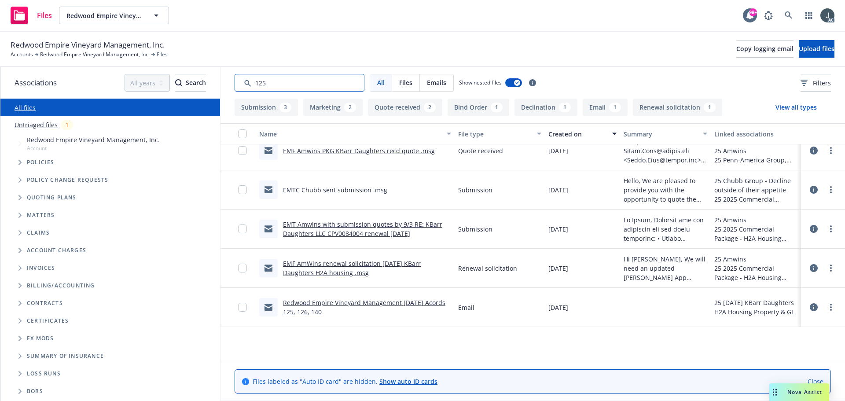
scroll to position [0, 0]
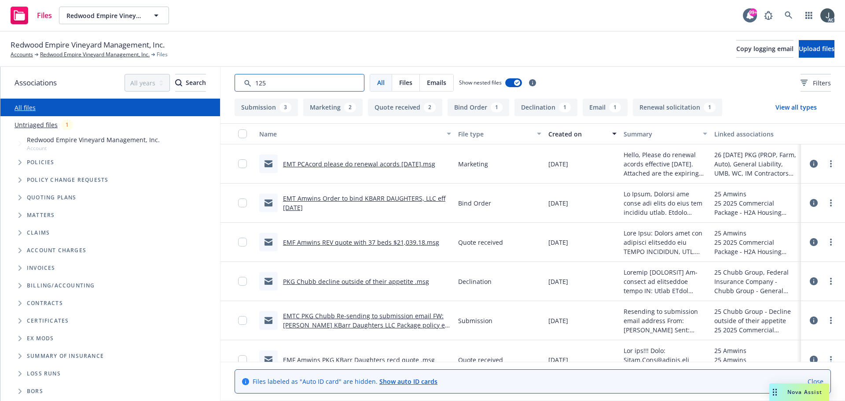
click at [284, 85] on input "Search by keyword..." at bounding box center [300, 83] width 130 height 18
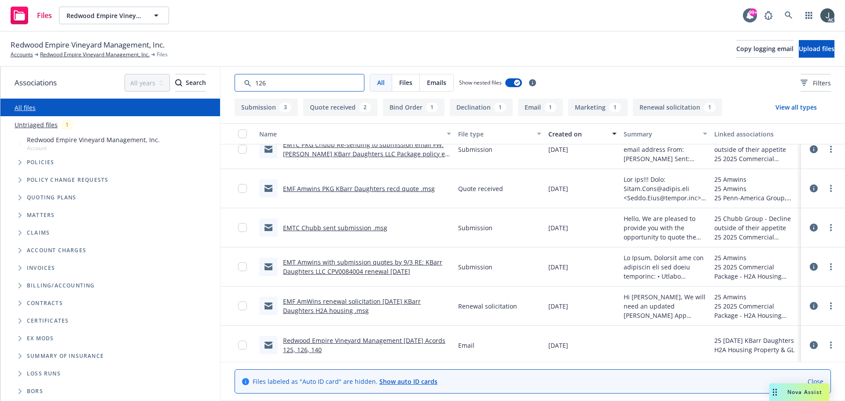
scroll to position [173, 0]
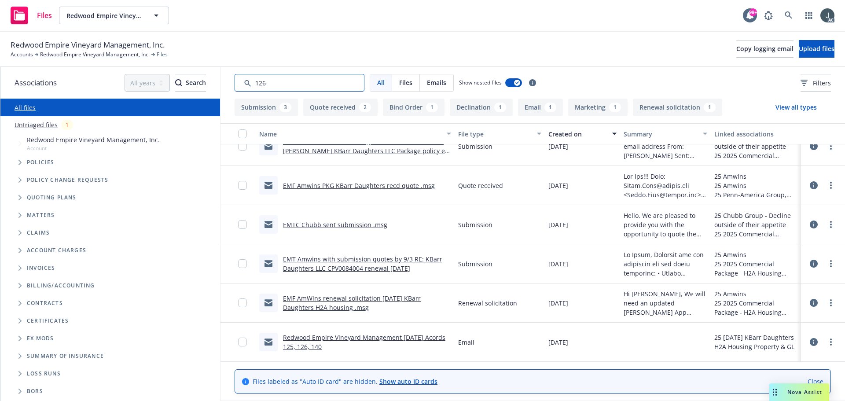
click at [292, 84] on input "Search by keyword..." at bounding box center [300, 83] width 130 height 18
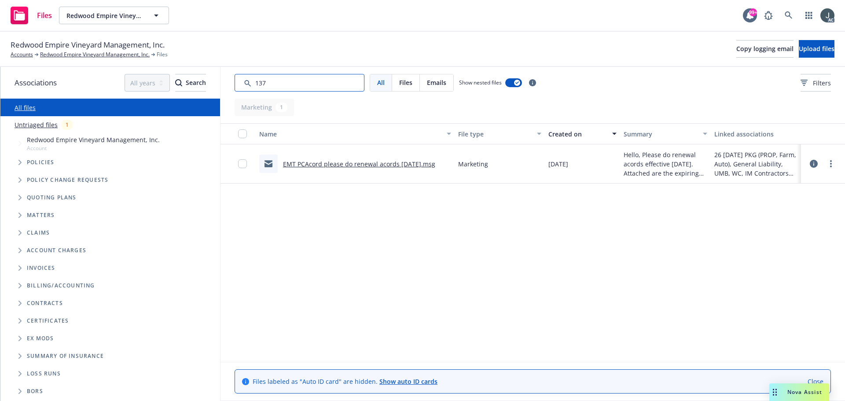
scroll to position [0, 0]
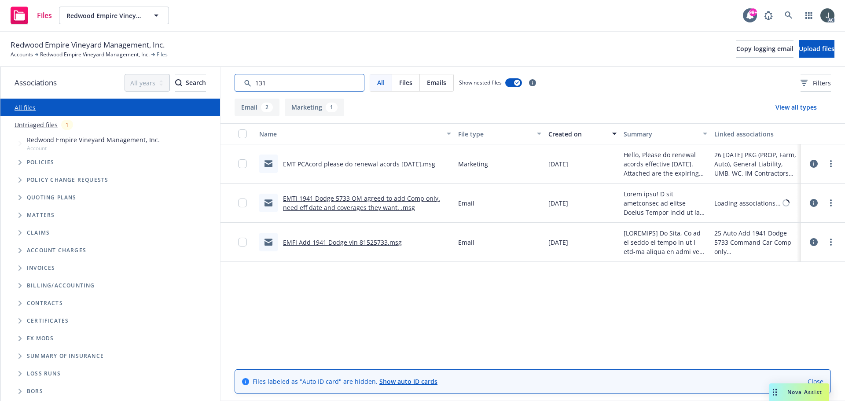
click at [281, 82] on input "Search by keyword..." at bounding box center [300, 83] width 130 height 18
type input "140"
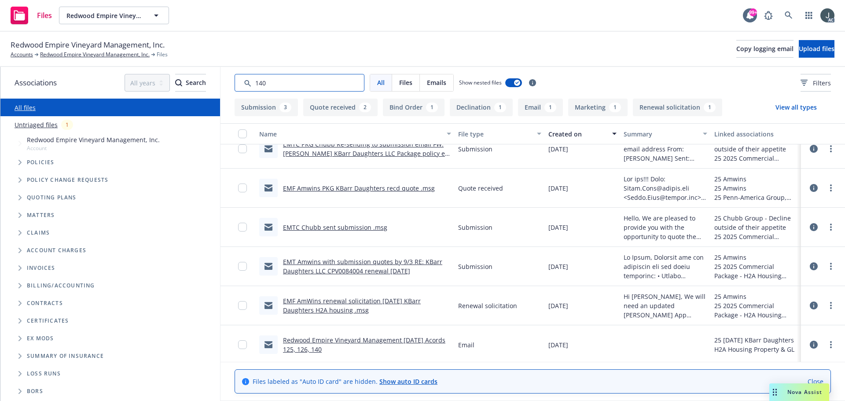
scroll to position [173, 0]
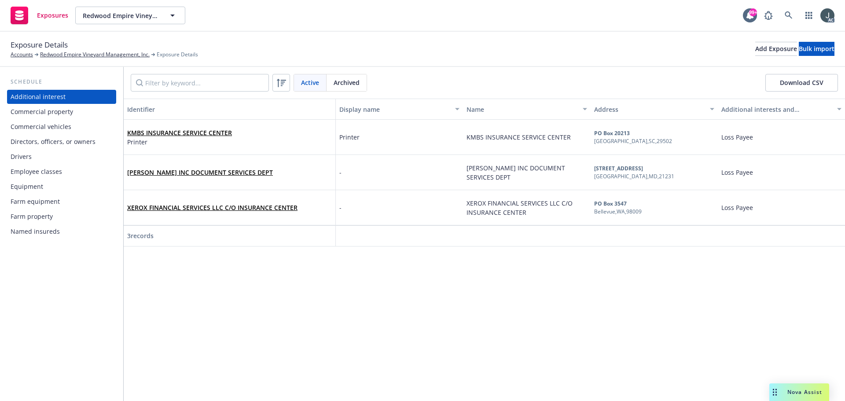
click at [57, 114] on div "Commercial property" at bounding box center [42, 112] width 62 height 14
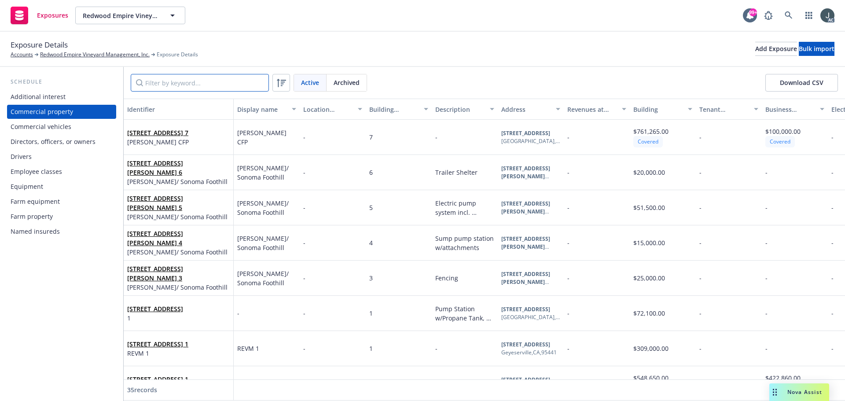
click at [165, 80] on input "Filter by keyword..." at bounding box center [200, 83] width 138 height 18
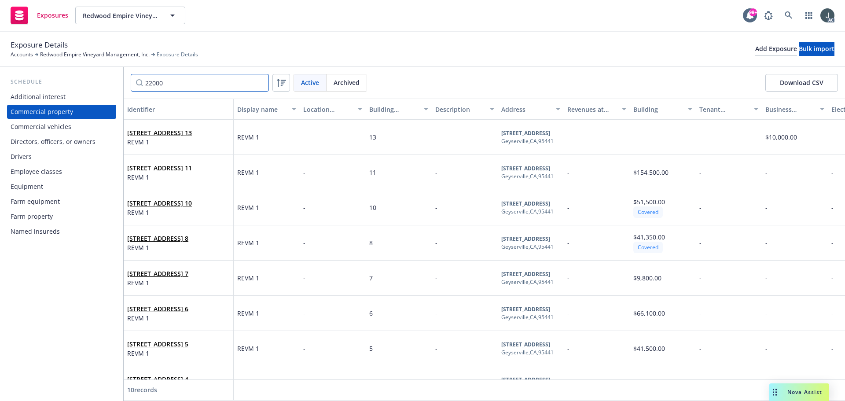
type input "22000"
drag, startPoint x: 128, startPoint y: 121, endPoint x: 156, endPoint y: 139, distance: 33.8
click at [156, 139] on div "22000 Geyserville Ave, Geyserville, CA, 95441, USA 13 REVM 1" at bounding box center [179, 137] width 110 height 35
